Goal: Task Accomplishment & Management: Manage account settings

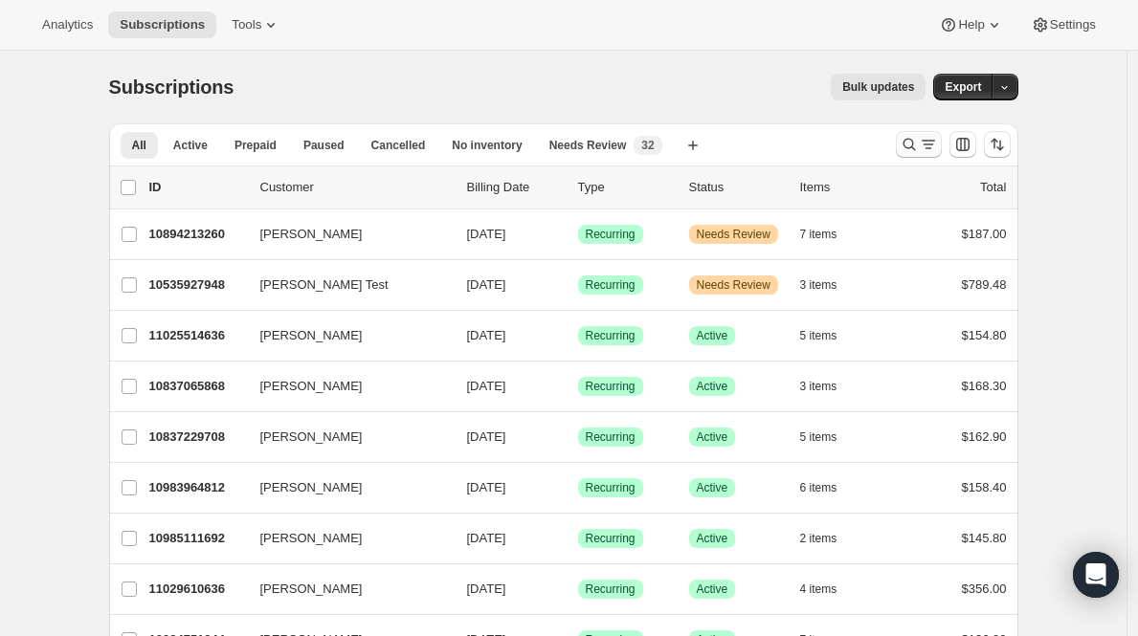
click at [919, 136] on icon "Search and filter results" at bounding box center [909, 144] width 19 height 19
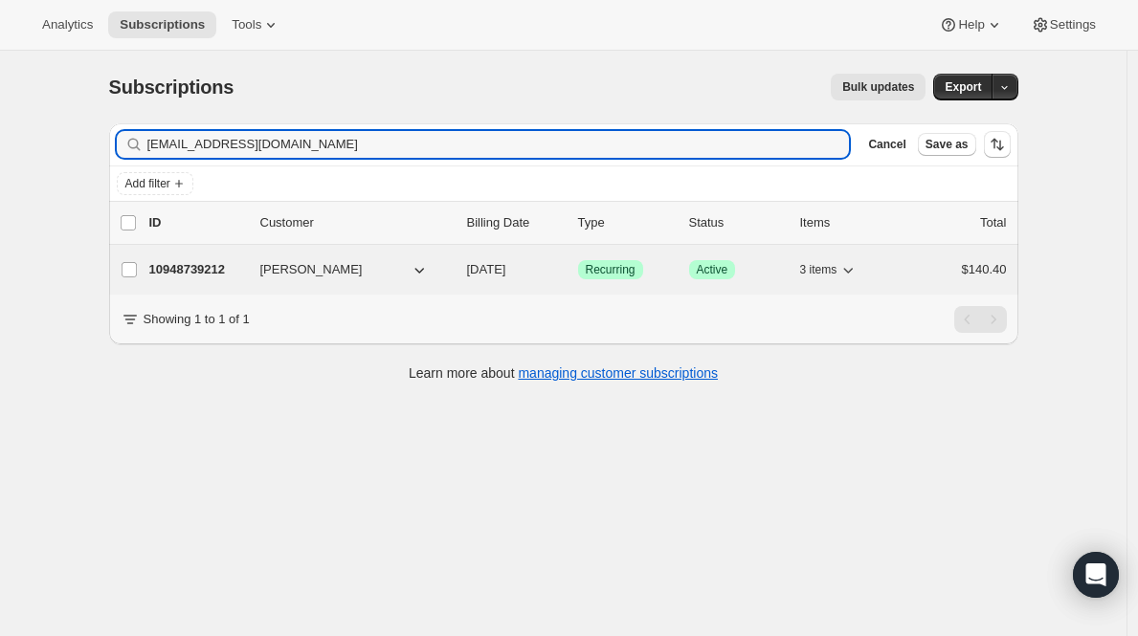
type input "jasbry37@gmail.com"
click at [199, 278] on p "10948739212" at bounding box center [197, 269] width 96 height 19
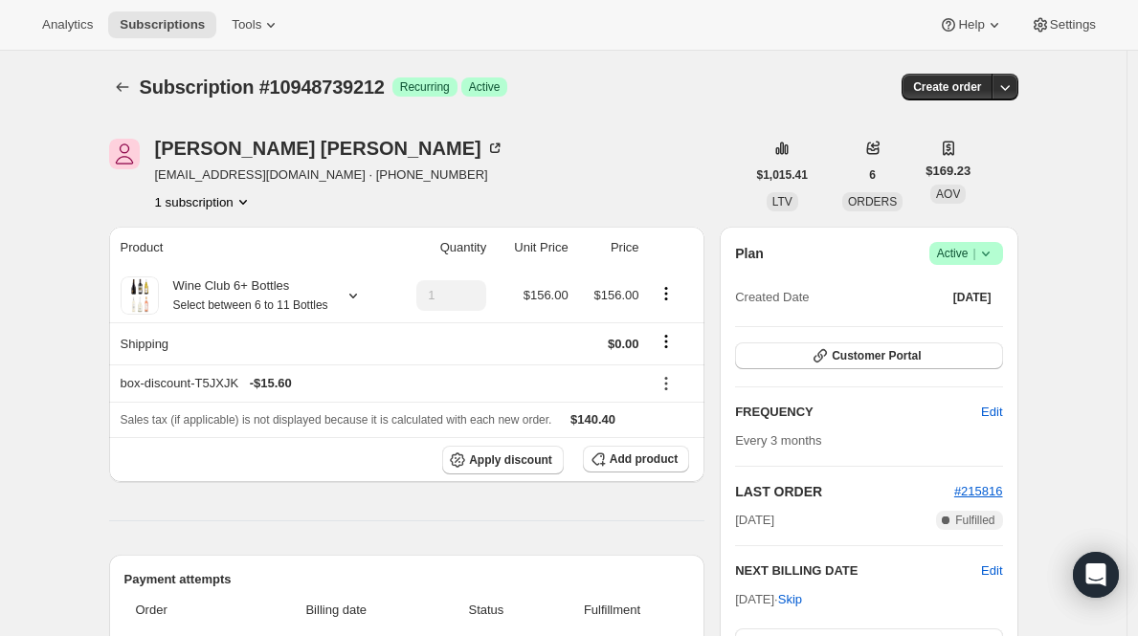
click at [967, 253] on span "Active |" at bounding box center [966, 253] width 58 height 19
click at [955, 322] on span "Cancel subscription" at bounding box center [965, 324] width 108 height 14
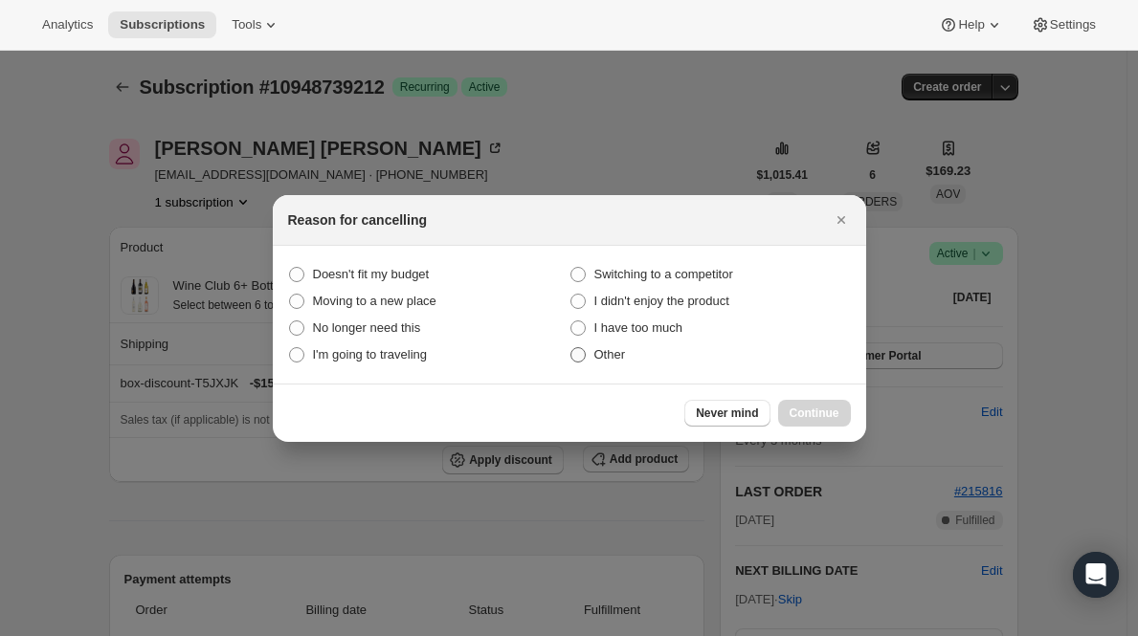
click at [608, 358] on span "Other" at bounding box center [610, 354] width 32 height 14
click at [571, 348] on input "Other" at bounding box center [570, 347] width 1 height 1
radio input "true"
click at [831, 415] on span "Continue" at bounding box center [814, 413] width 50 height 15
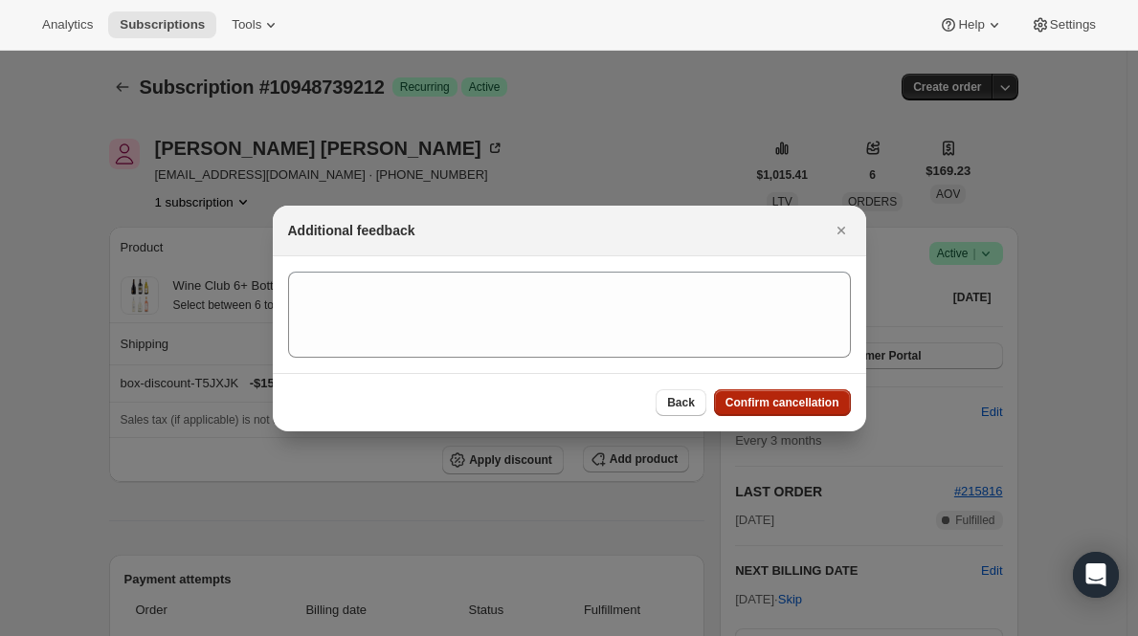
click at [826, 404] on span "Confirm cancellation" at bounding box center [782, 402] width 114 height 15
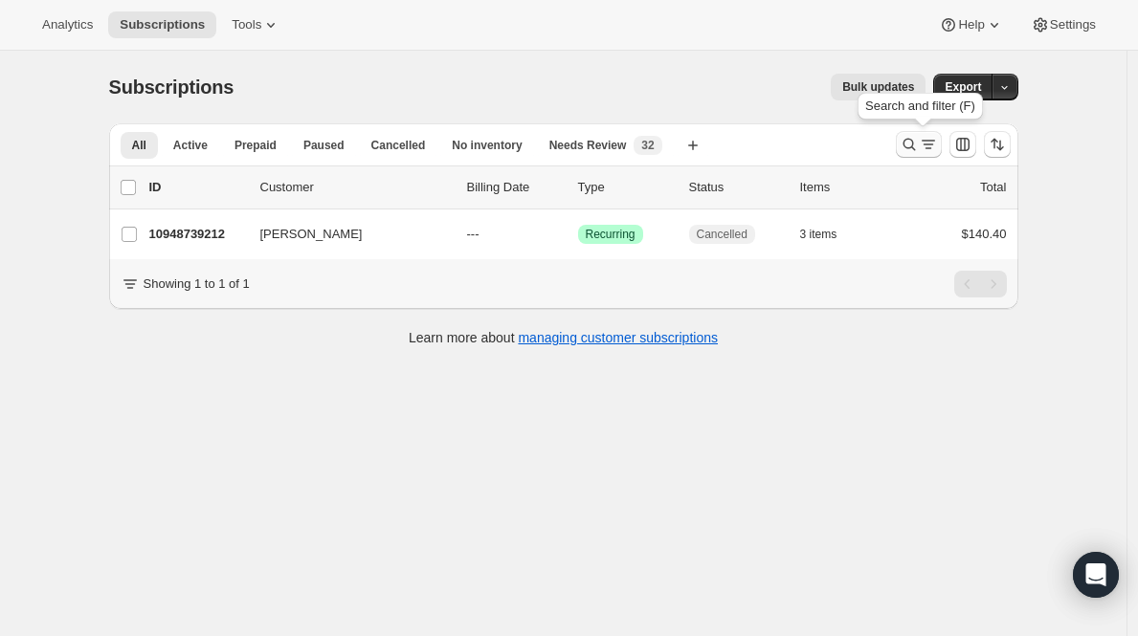
click at [910, 147] on icon "Search and filter results" at bounding box center [909, 144] width 19 height 19
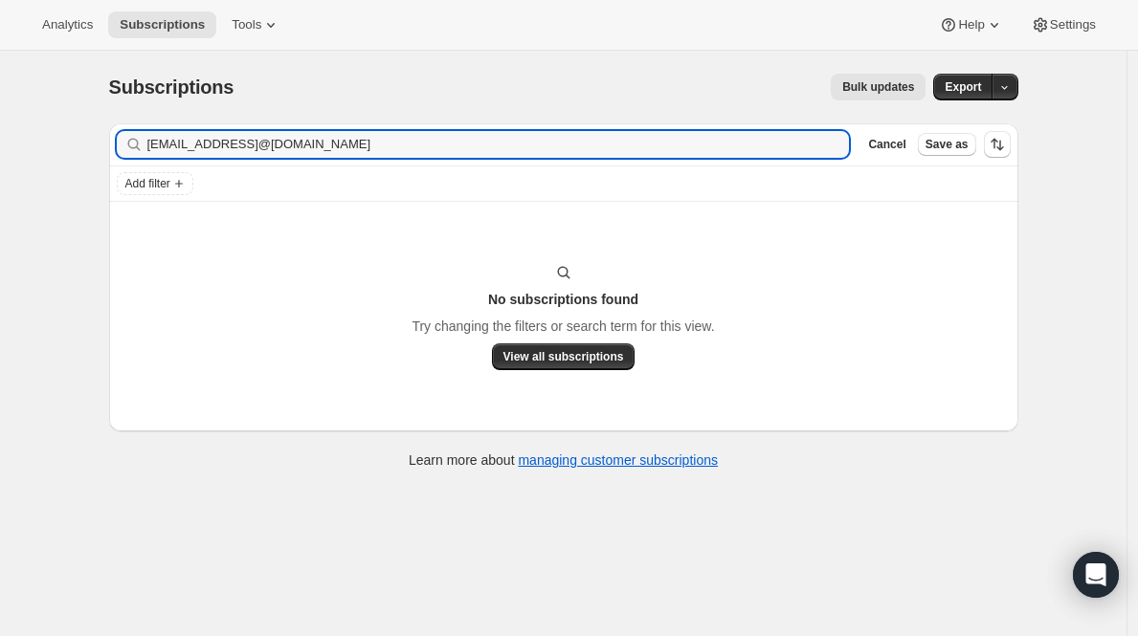
type input "jasbry37@gmail.comgiuiusa46@yahoo.com"
click at [826, 139] on icon "button" at bounding box center [827, 144] width 19 height 19
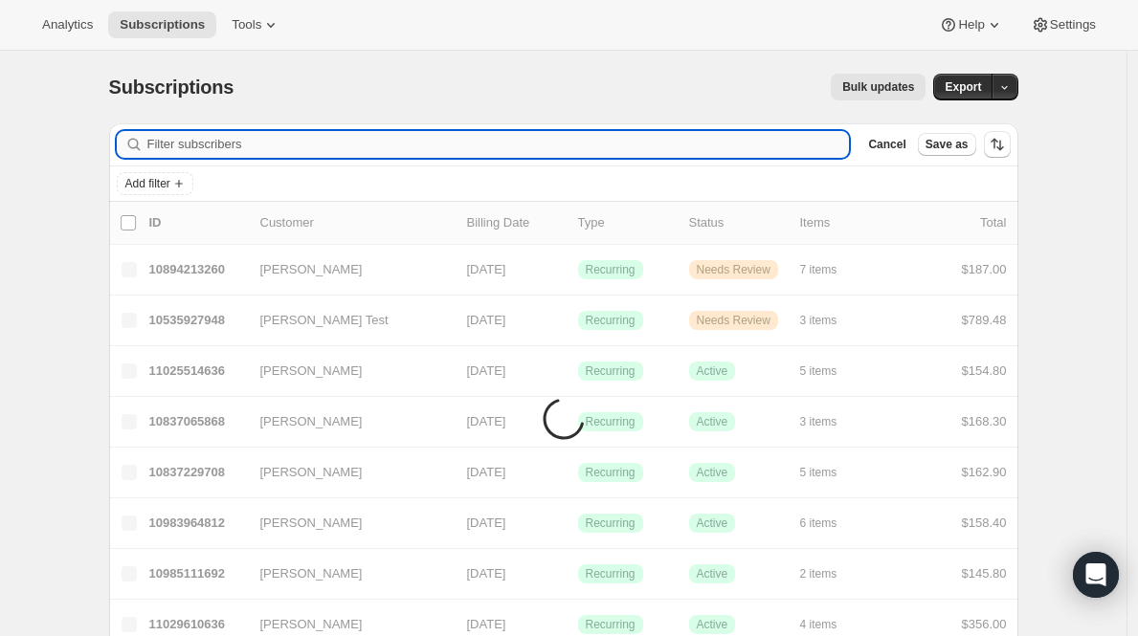
paste input "giuiusa46@yahoo.com"
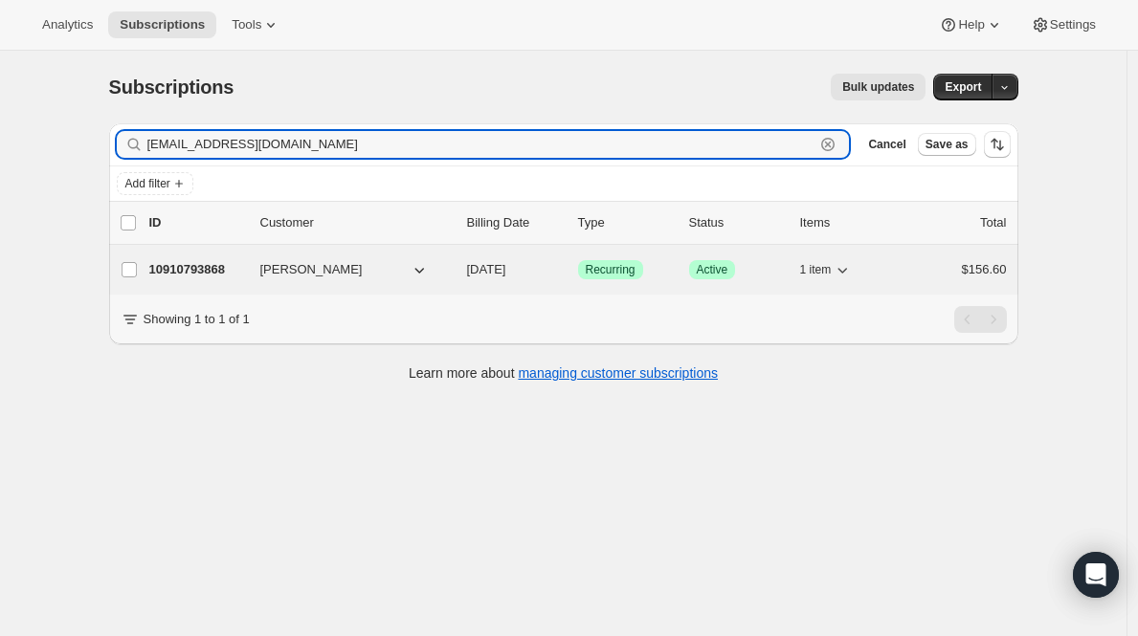
type input "giuiusa46@yahoo.com"
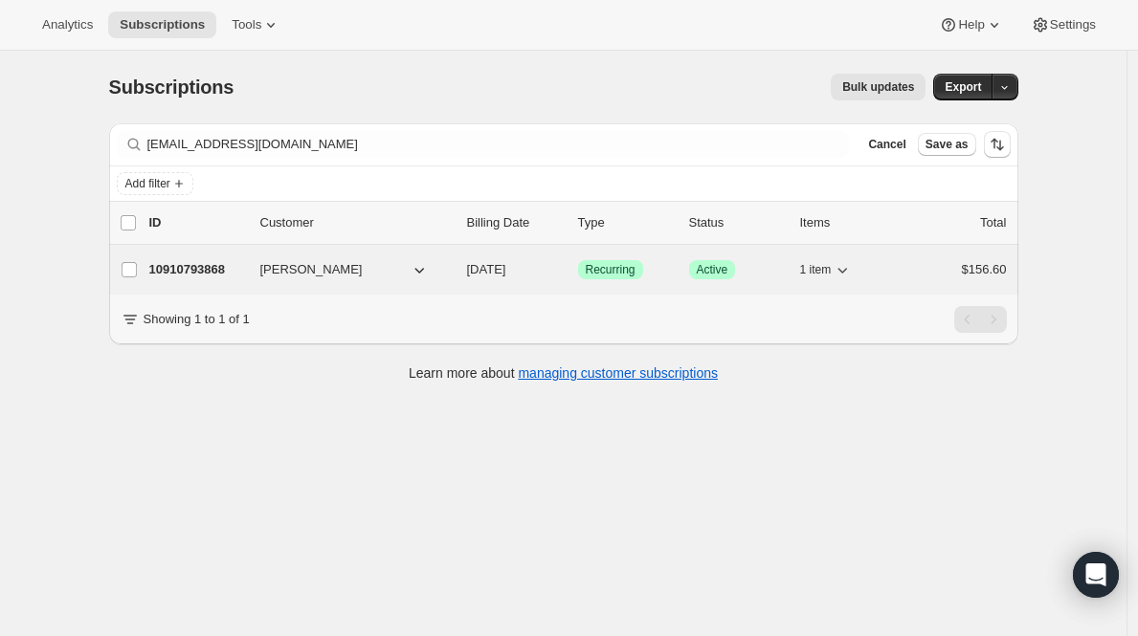
click at [172, 275] on p "10910793868" at bounding box center [197, 269] width 96 height 19
